Goal: Information Seeking & Learning: Learn about a topic

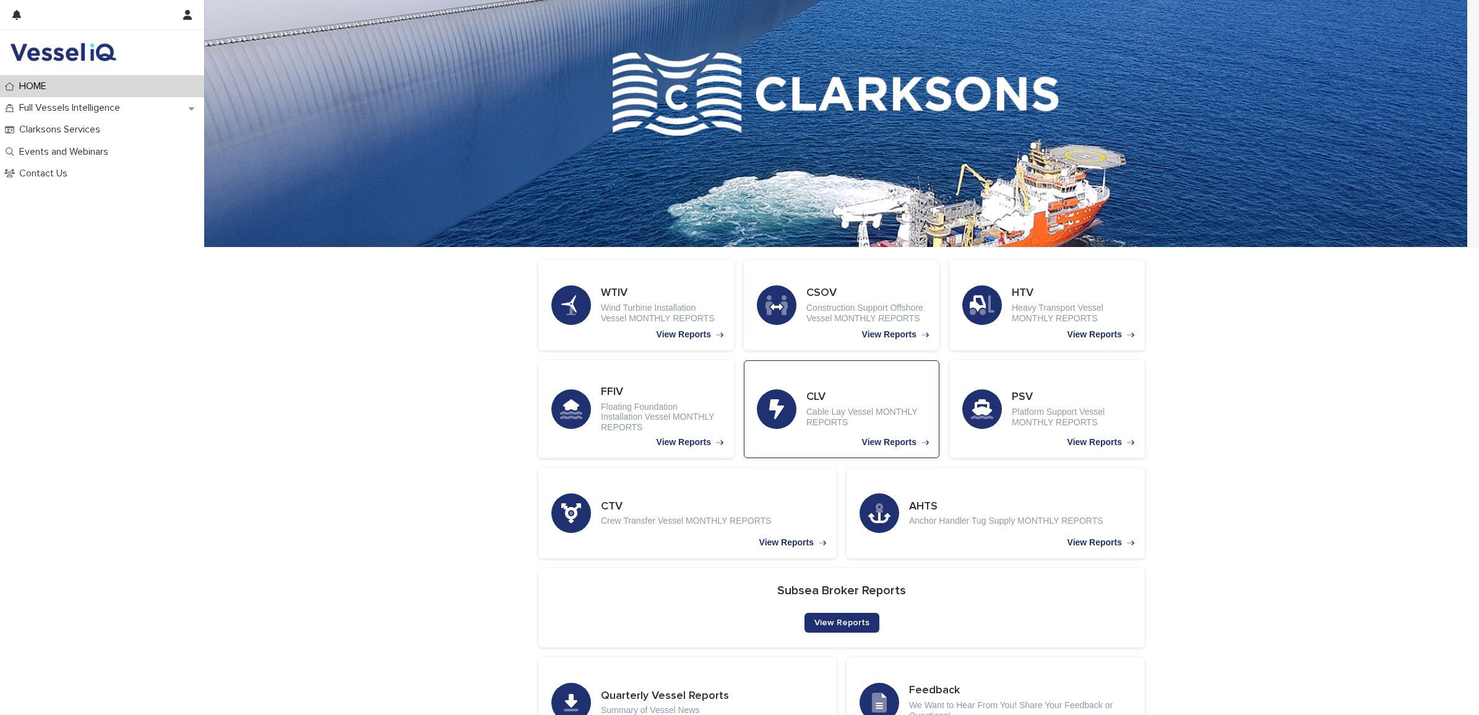
click at [821, 413] on p "Cable Lay Vessel MONTHLY REPORTS" at bounding box center [866, 417] width 120 height 21
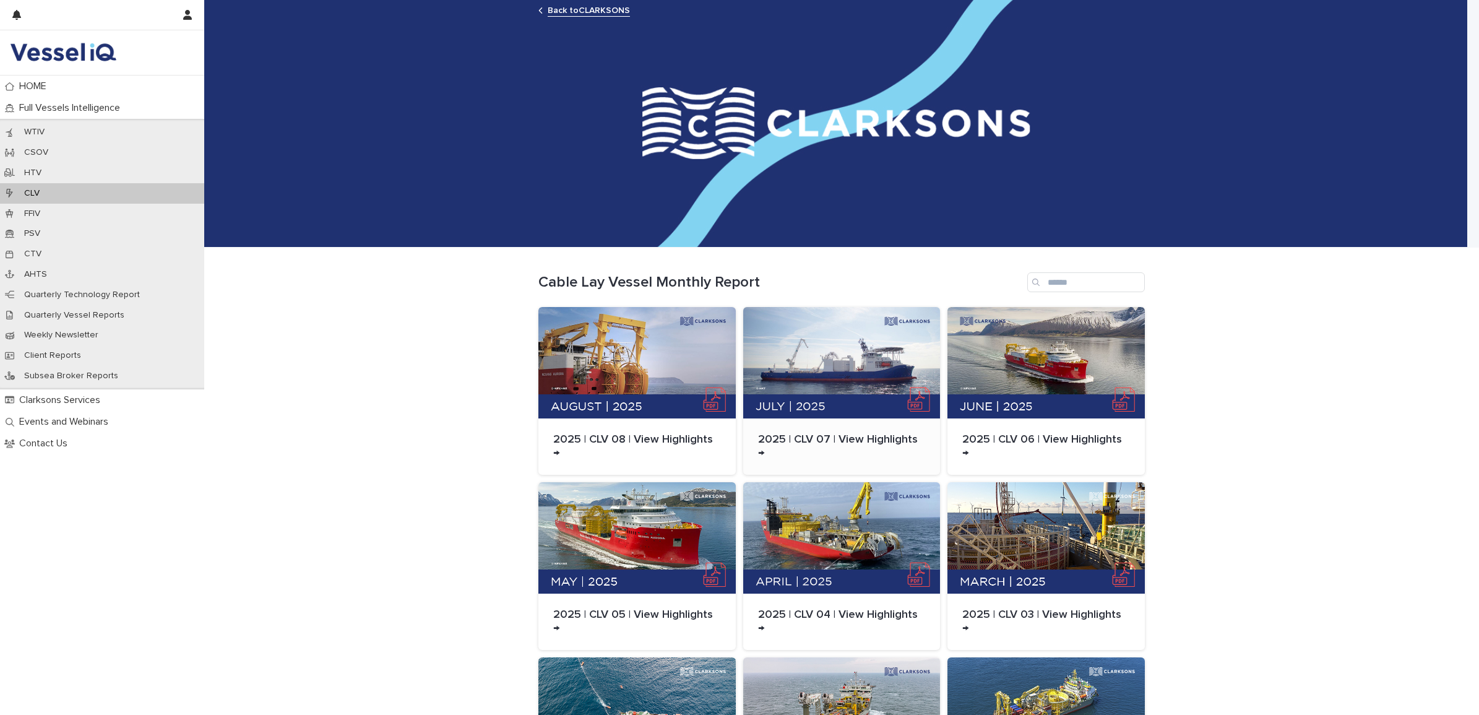
click at [836, 358] on div at bounding box center [841, 362] width 197 height 111
click at [92, 295] on p "Quarterly Technology Report" at bounding box center [82, 295] width 136 height 11
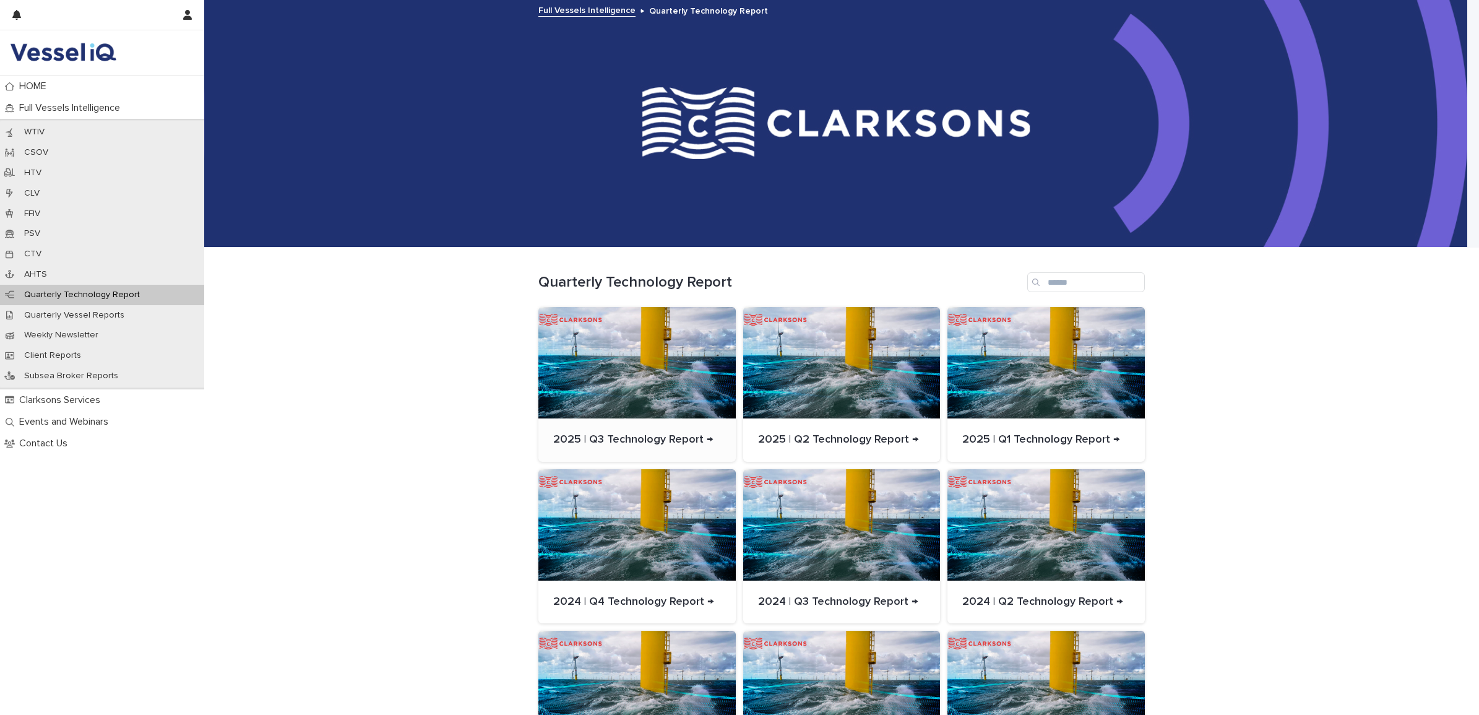
click at [691, 360] on div at bounding box center [636, 362] width 197 height 111
click at [40, 189] on p "CLV" at bounding box center [31, 193] width 35 height 11
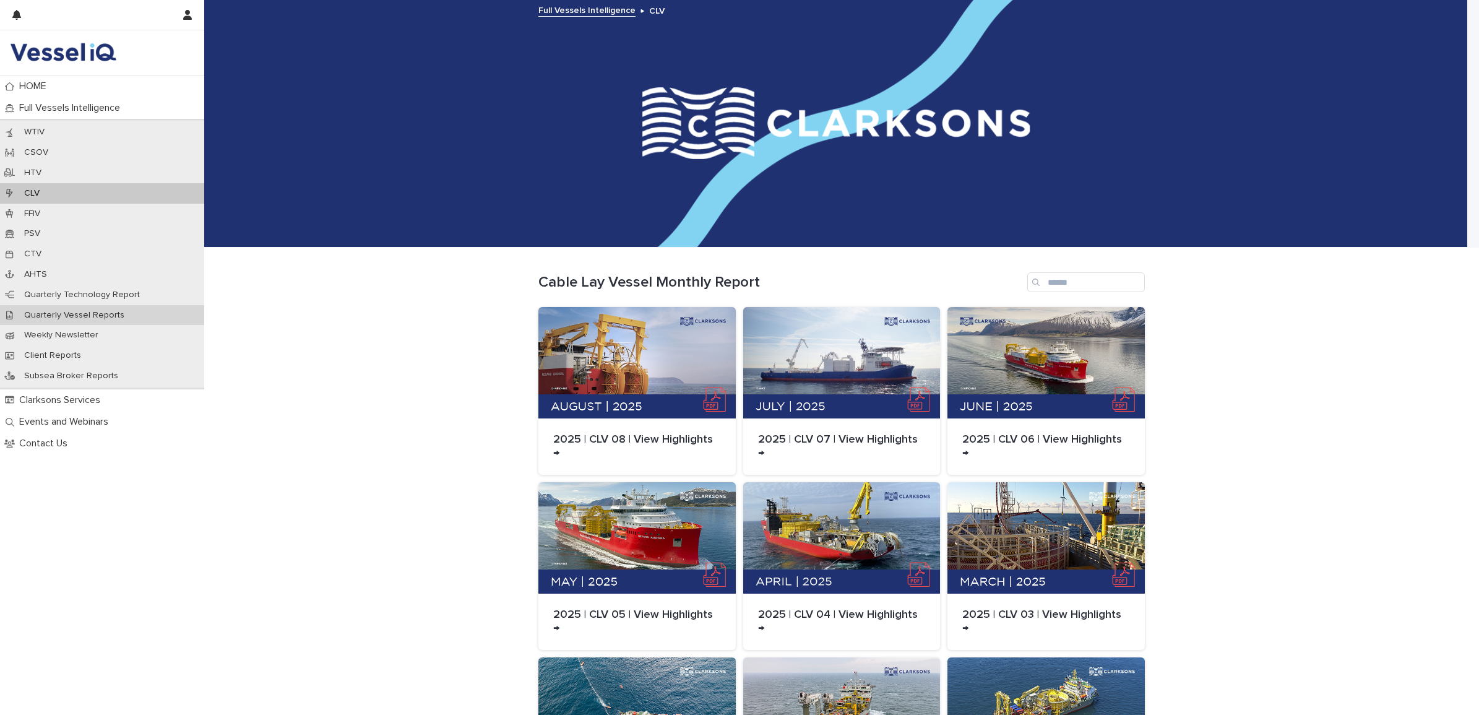
click at [97, 314] on p "Quarterly Vessel Reports" at bounding box center [74, 315] width 120 height 11
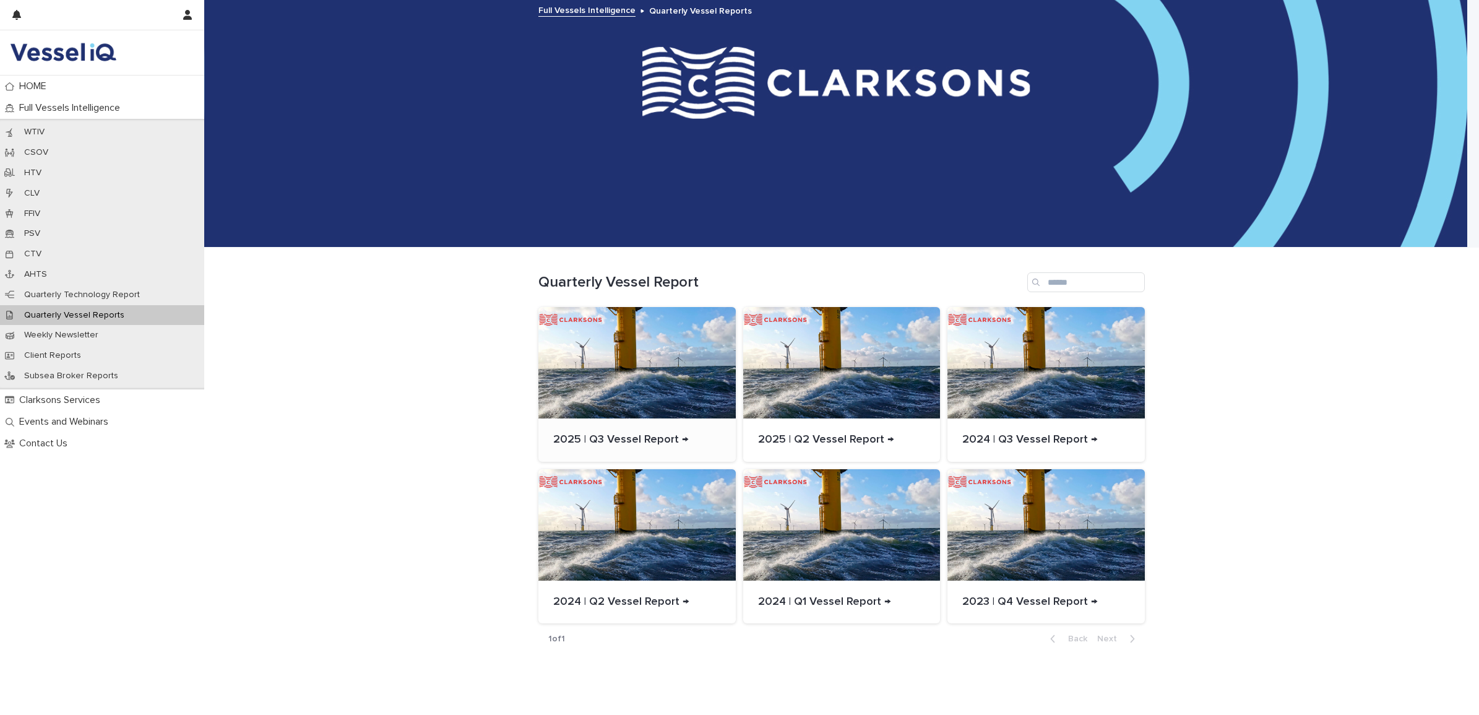
click at [636, 376] on div at bounding box center [636, 362] width 197 height 111
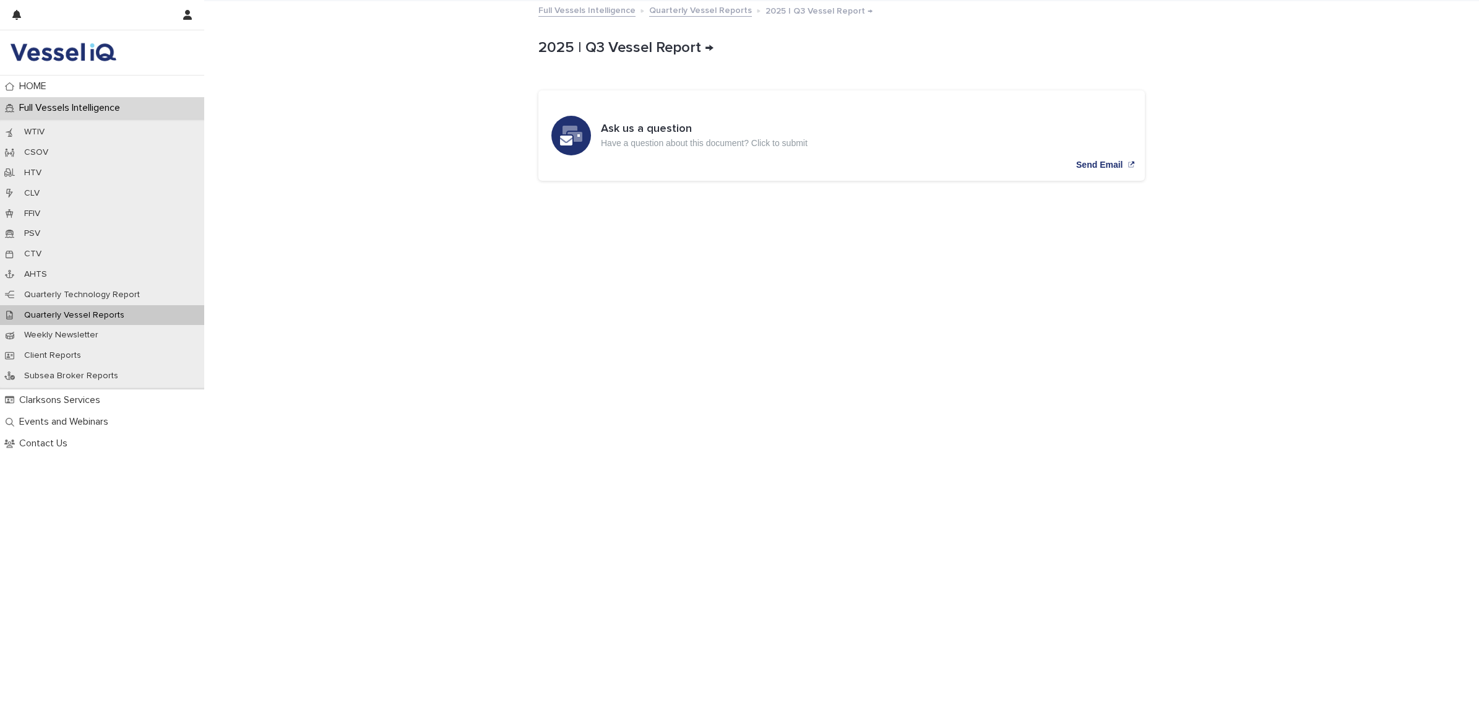
drag, startPoint x: 908, startPoint y: 201, endPoint x: 382, endPoint y: 374, distance: 554.4
click at [687, 12] on link "Quarterly Vessel Reports" at bounding box center [700, 9] width 103 height 14
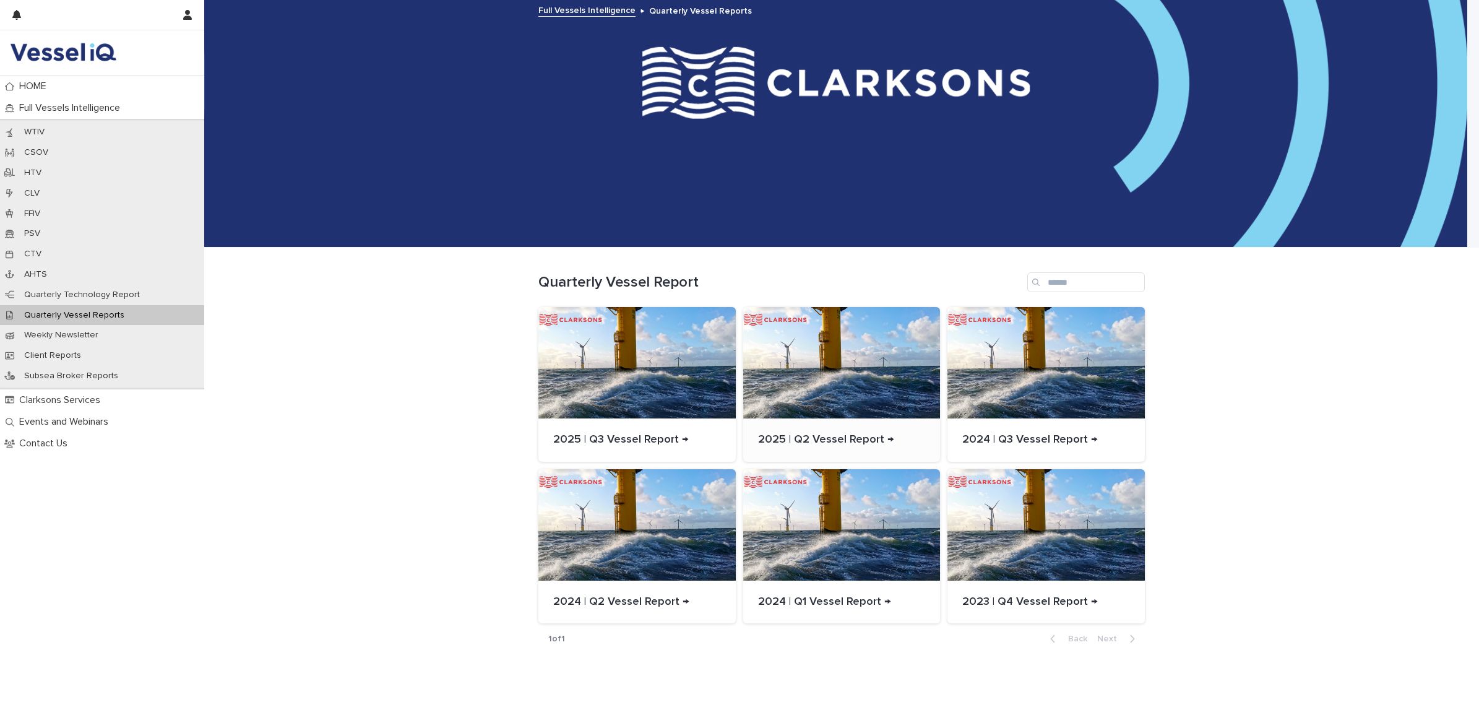
click at [794, 365] on div at bounding box center [841, 362] width 197 height 111
